Goal: Find specific page/section: Find specific page/section

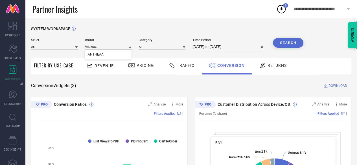
type input "Antheaa"
click at [112, 54] on div "ANTHEAA" at bounding box center [108, 55] width 47 height 10
click at [102, 46] on input at bounding box center [108, 47] width 47 height 6
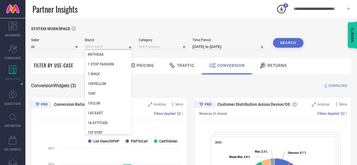
paste input "Style Island |"
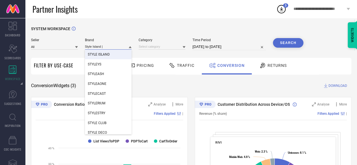
type input "Style Island |"
click at [119, 54] on div "STYLE ISLAND" at bounding box center [108, 55] width 47 height 10
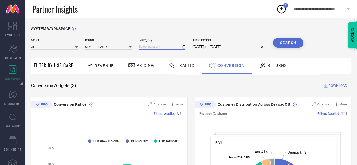
click at [172, 46] on input at bounding box center [162, 47] width 47 height 6
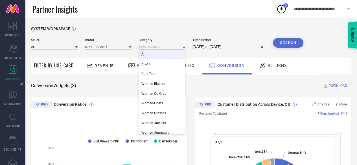
click at [163, 55] on div "All" at bounding box center [162, 55] width 47 height 10
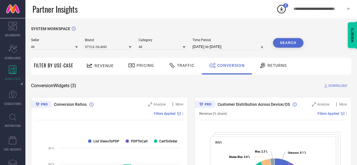
click at [296, 45] on button "Search" at bounding box center [288, 43] width 30 height 10
